Goal: Information Seeking & Learning: Learn about a topic

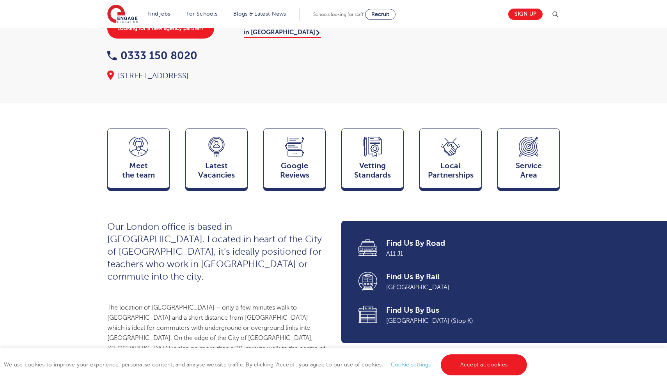
scroll to position [125, 0]
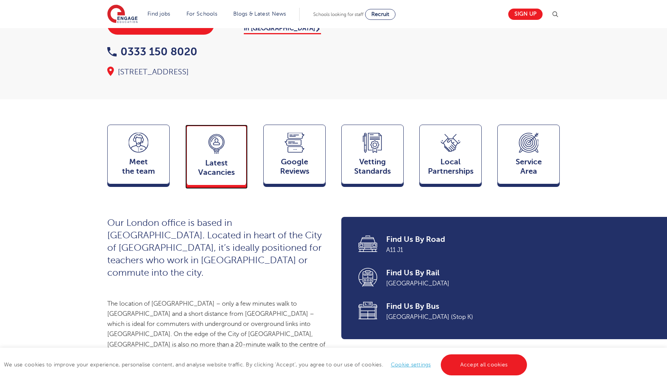
click at [218, 170] on span "Latest Vacancies" at bounding box center [216, 168] width 51 height 19
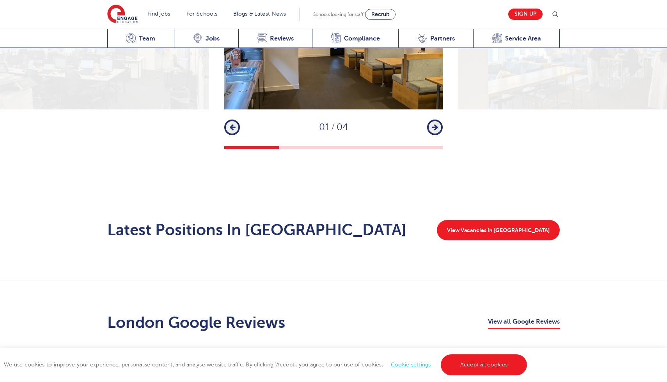
scroll to position [1137, 0]
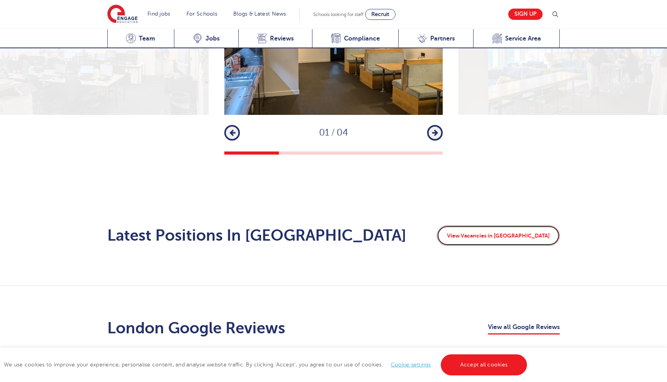
click at [510, 227] on link "View Vacancies in London" at bounding box center [498, 236] width 123 height 20
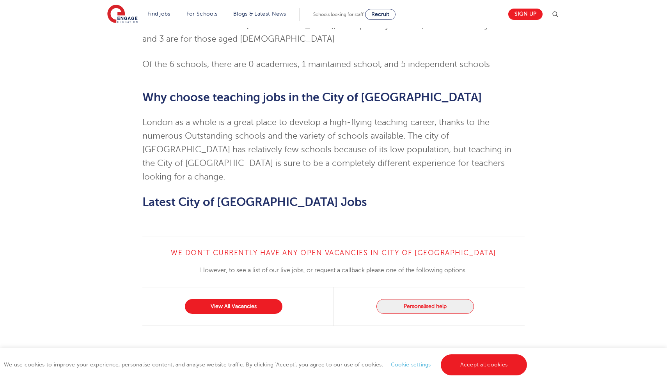
scroll to position [741, 0]
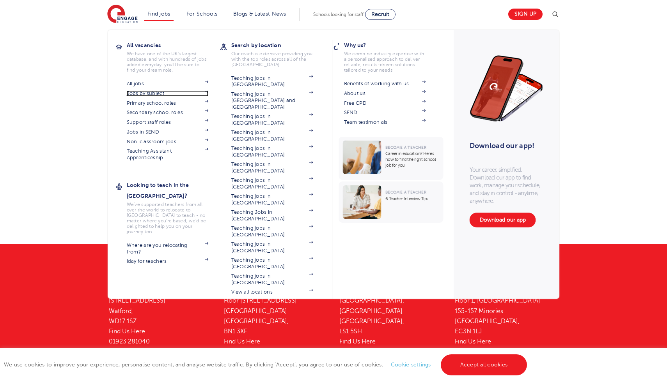
click at [207, 92] on img at bounding box center [207, 91] width 4 height 2
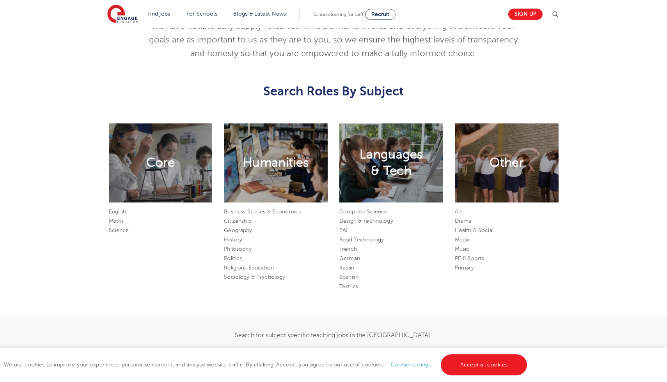
scroll to position [359, 0]
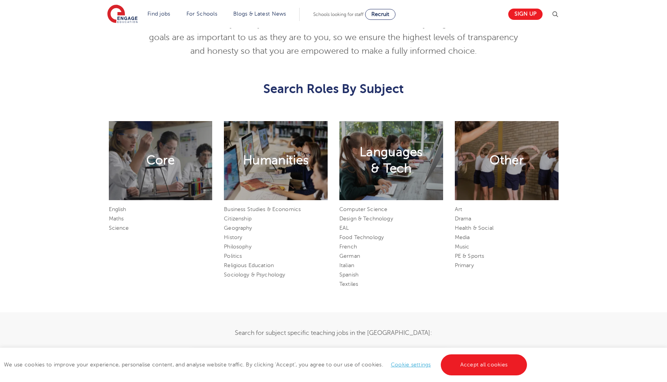
click at [393, 165] on h2 "Languages & Tech" at bounding box center [390, 160] width 63 height 33
click at [353, 275] on link "Spanish" at bounding box center [348, 275] width 19 height 6
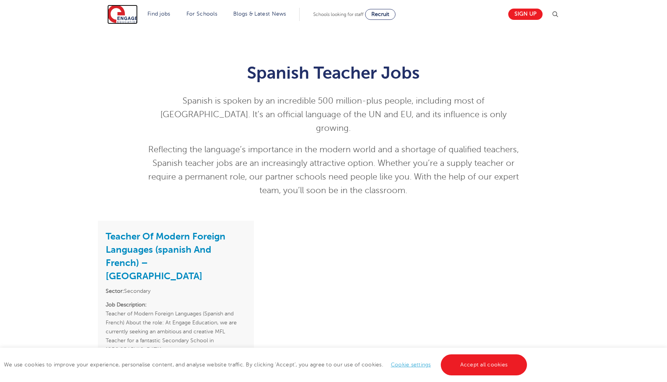
click at [123, 19] on img at bounding box center [122, 14] width 30 height 19
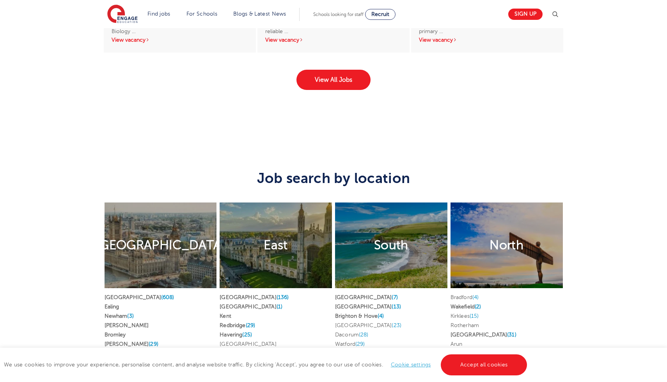
scroll to position [1344, 0]
